Goal: Find specific page/section: Find specific page/section

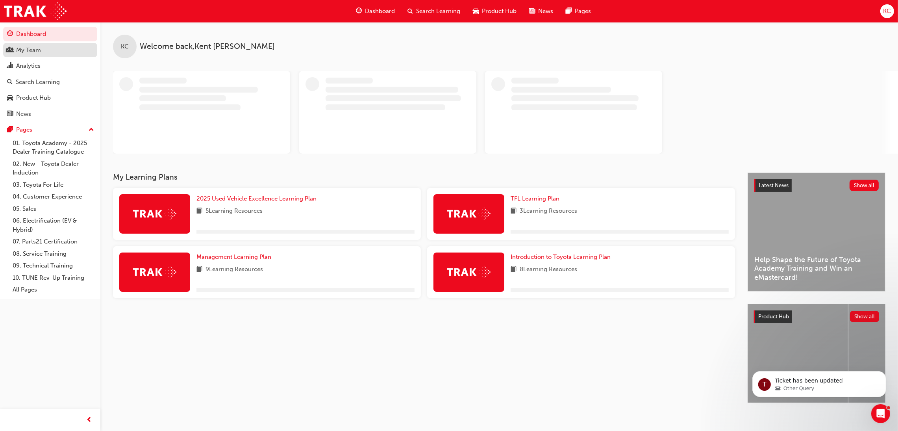
click at [37, 49] on div "My Team" at bounding box center [28, 50] width 25 height 9
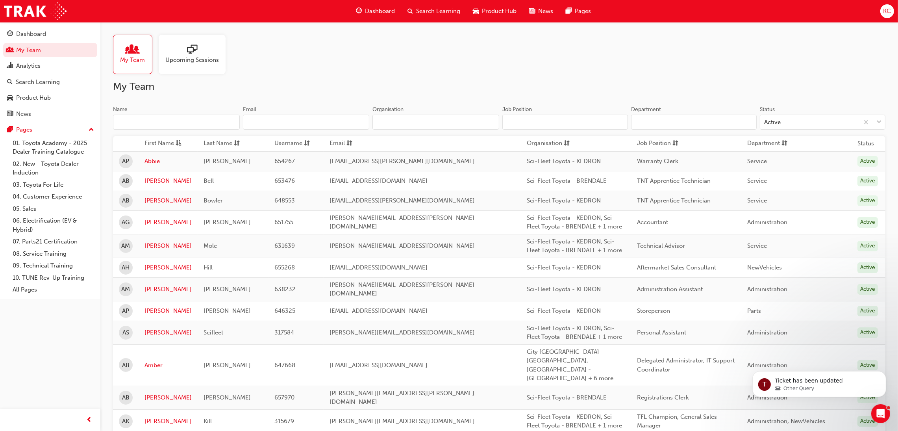
click at [194, 123] on input "Name" at bounding box center [176, 122] width 127 height 15
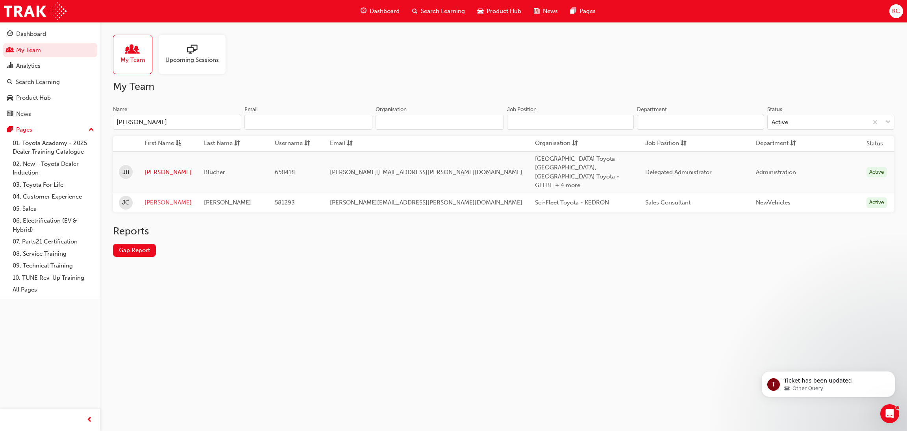
type input "[PERSON_NAME]"
click at [152, 198] on link "[PERSON_NAME]" at bounding box center [167, 202] width 47 height 9
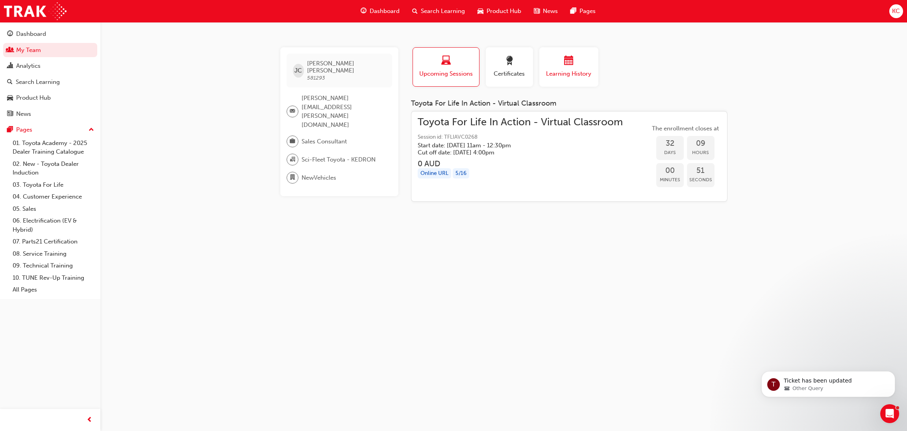
click at [566, 57] on span "calendar-icon" at bounding box center [568, 61] width 9 height 11
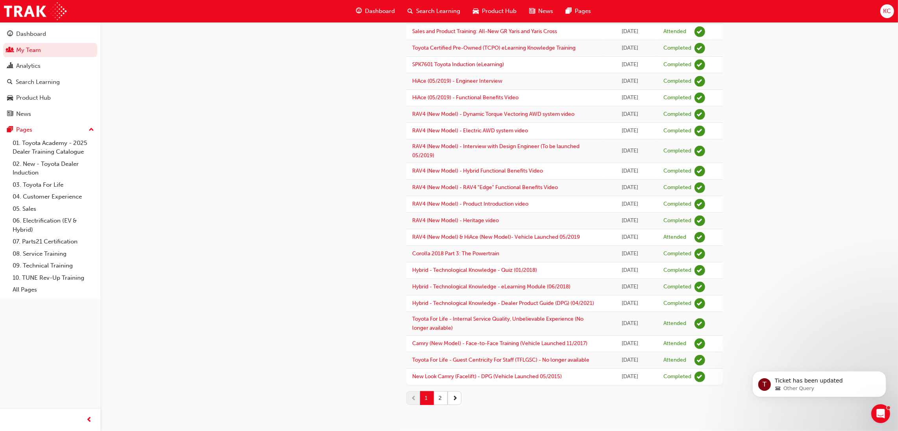
scroll to position [700, 0]
click at [444, 400] on button "2" at bounding box center [441, 398] width 14 height 14
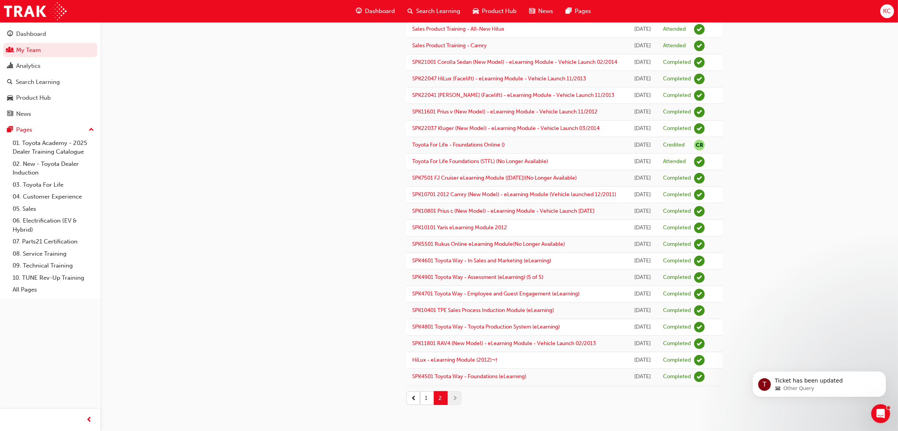
scroll to position [726, 0]
click at [428, 398] on button "1" at bounding box center [427, 398] width 14 height 14
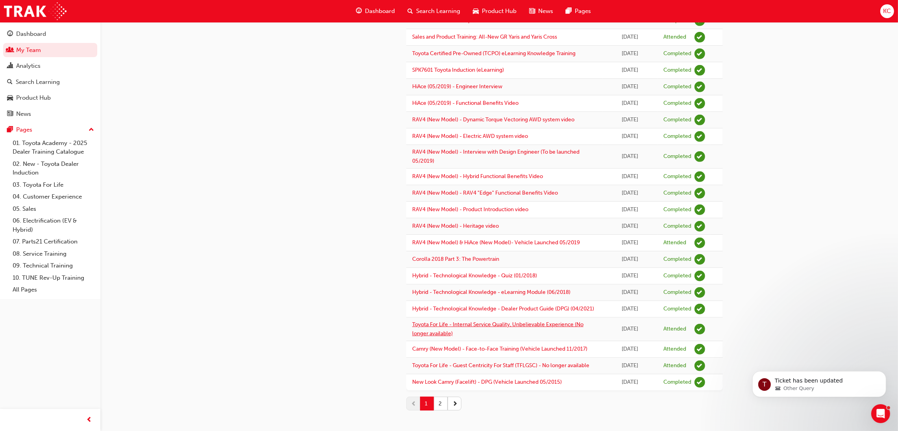
scroll to position [346, 0]
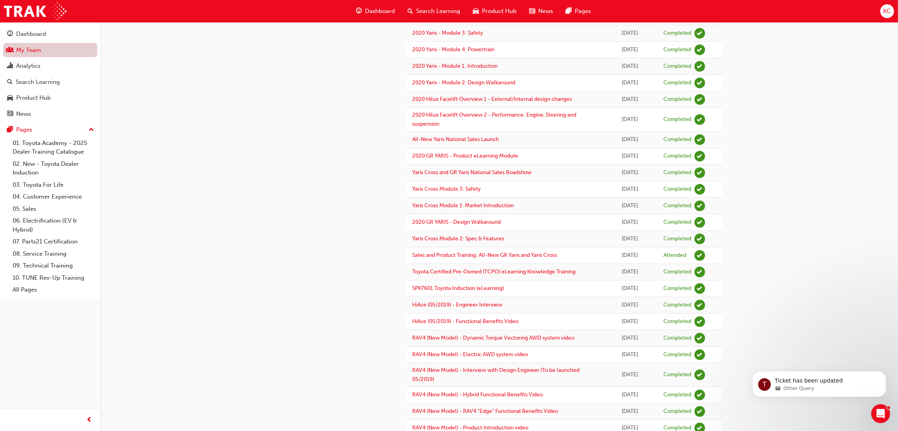
click at [13, 53] on link "My Team" at bounding box center [50, 50] width 94 height 15
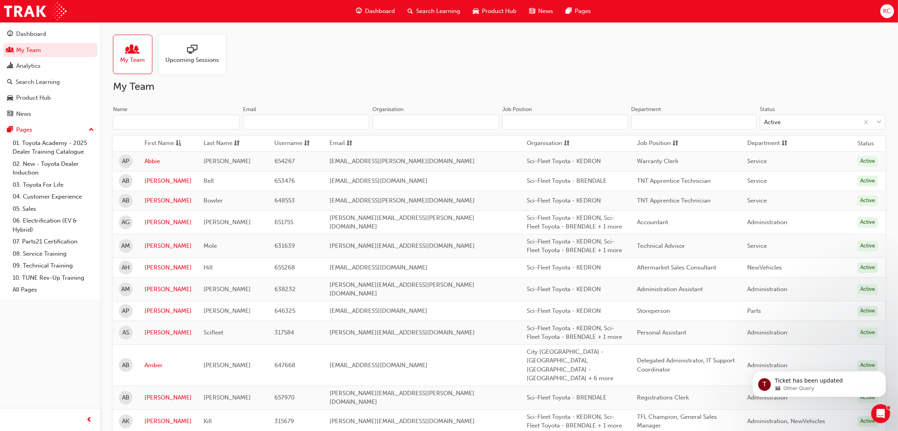
click at [169, 118] on input "Name" at bounding box center [176, 122] width 127 height 15
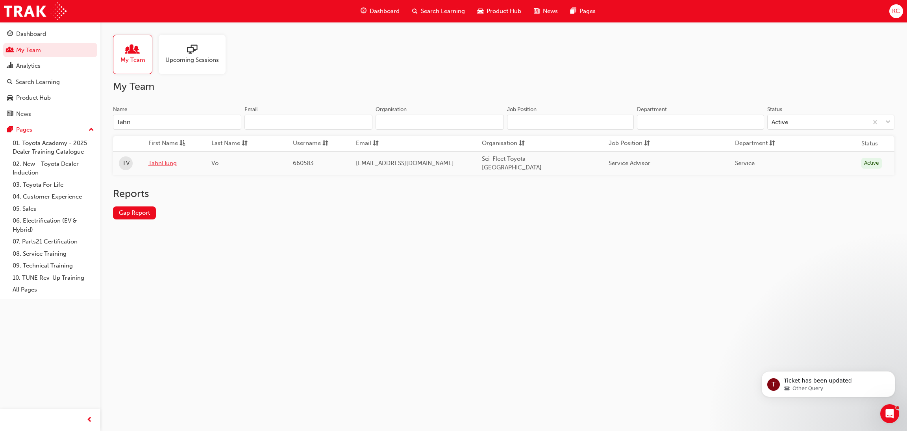
type input "Tahn"
click at [158, 161] on link "TahnHung" at bounding box center [174, 163] width 52 height 9
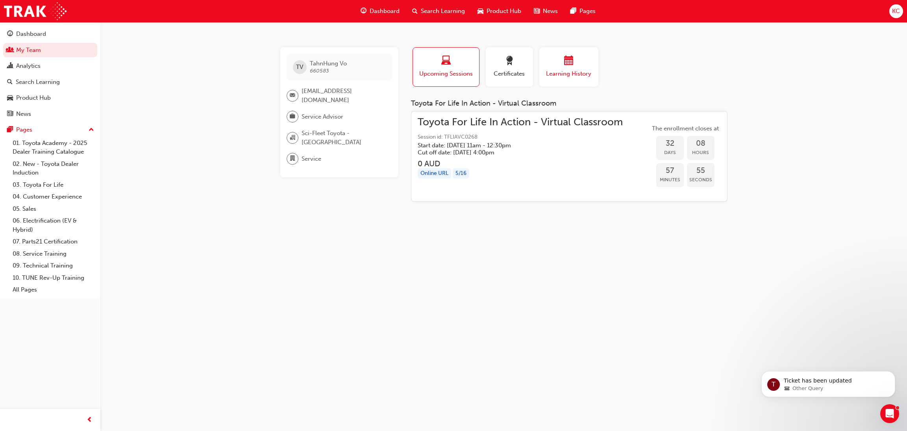
click at [553, 59] on div "button" at bounding box center [568, 62] width 47 height 12
